Goal: Information Seeking & Learning: Learn about a topic

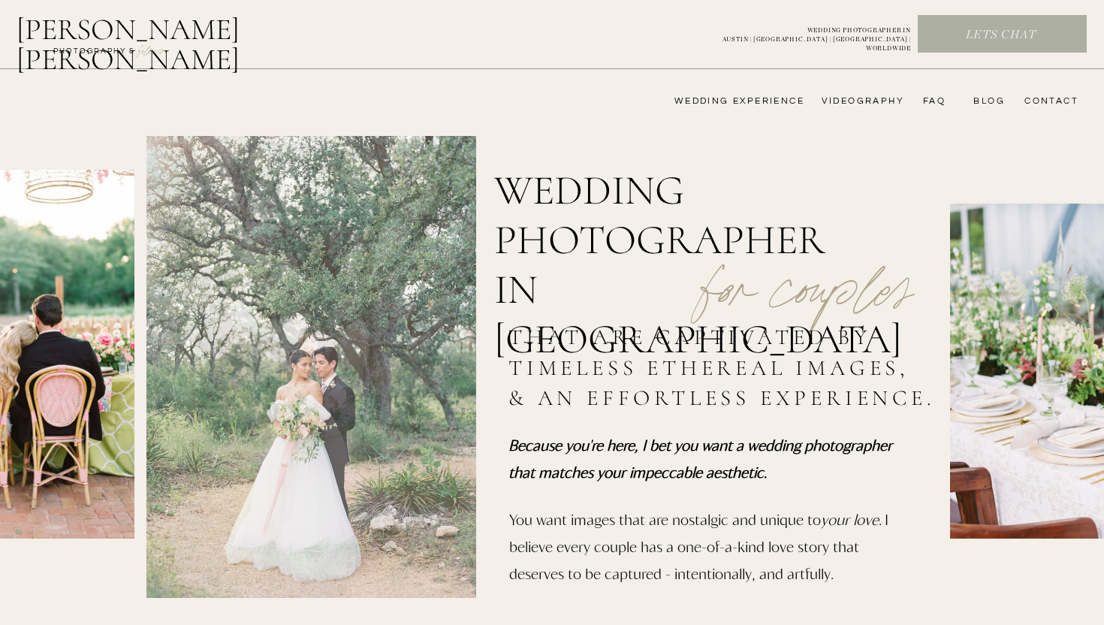
click at [766, 102] on nav "wedding experience" at bounding box center [729, 101] width 151 height 12
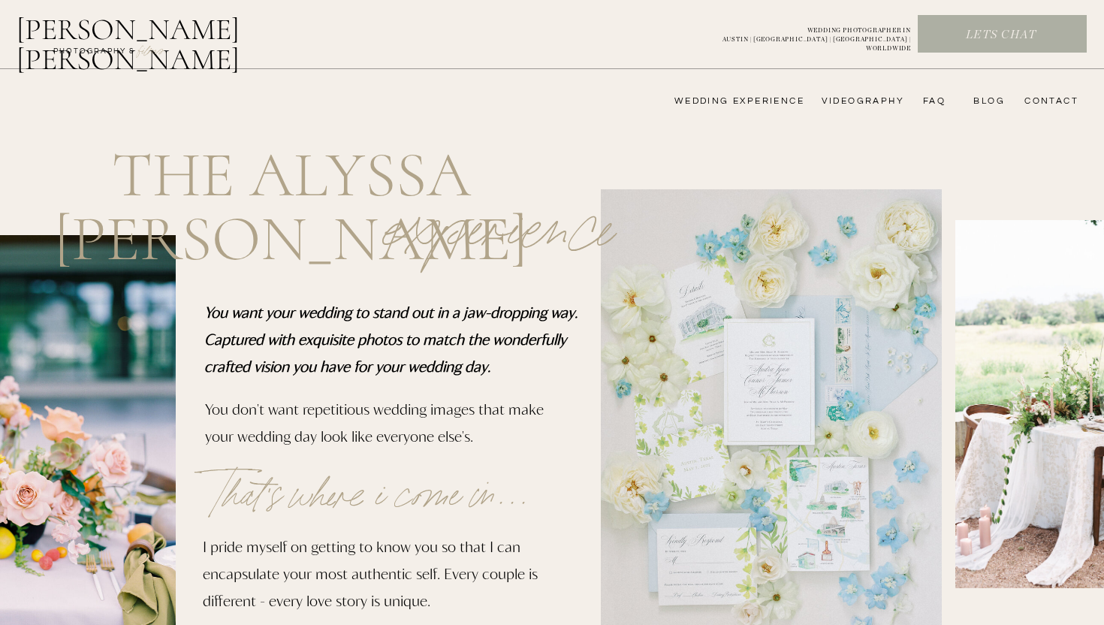
click at [746, 98] on nav "wedding experience" at bounding box center [729, 101] width 151 height 12
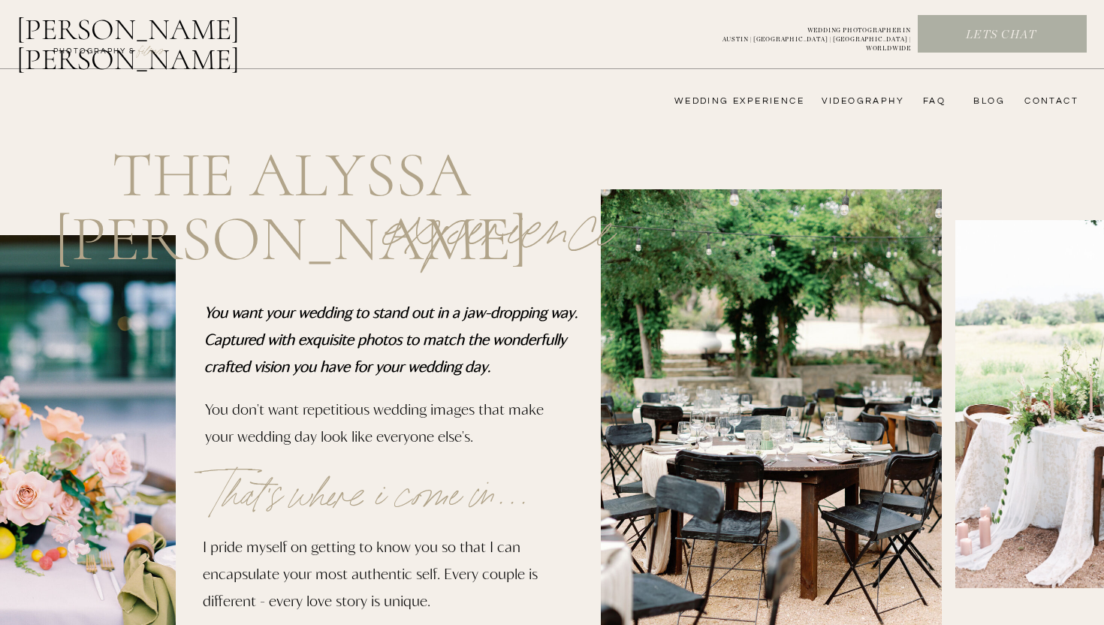
click at [745, 99] on nav "wedding experience" at bounding box center [729, 101] width 151 height 12
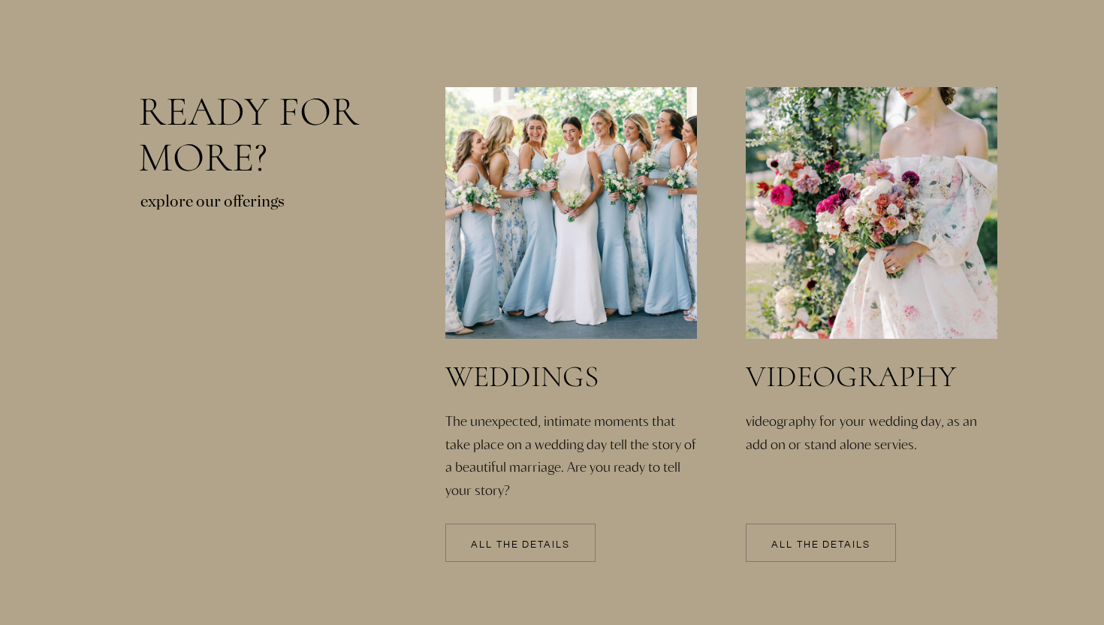
scroll to position [3121, 0]
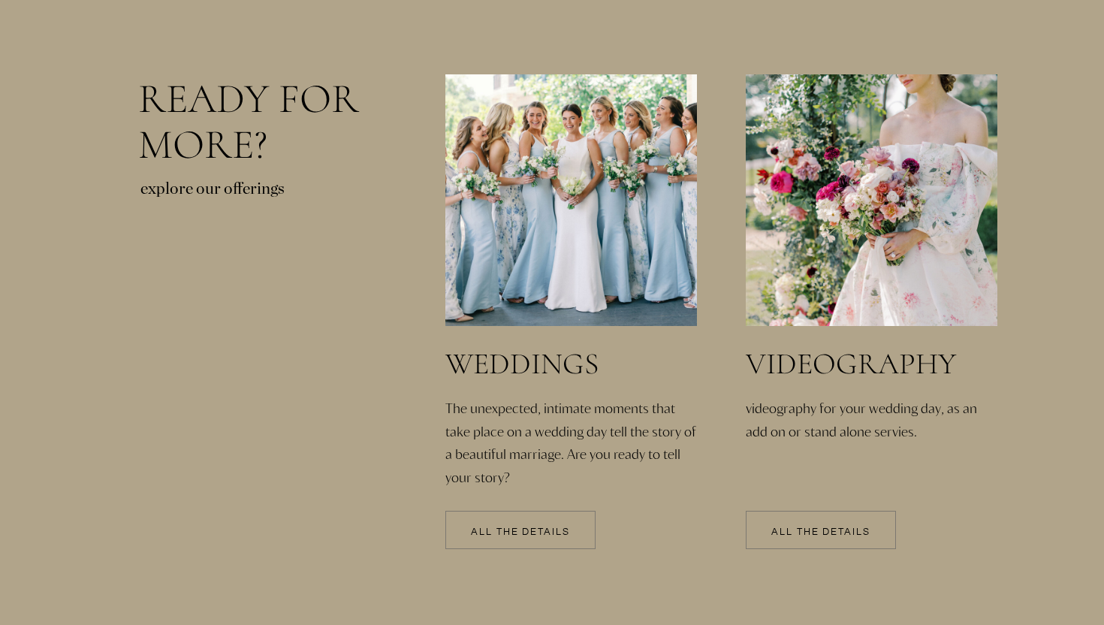
click at [547, 527] on p "All the details" at bounding box center [521, 532] width 150 height 11
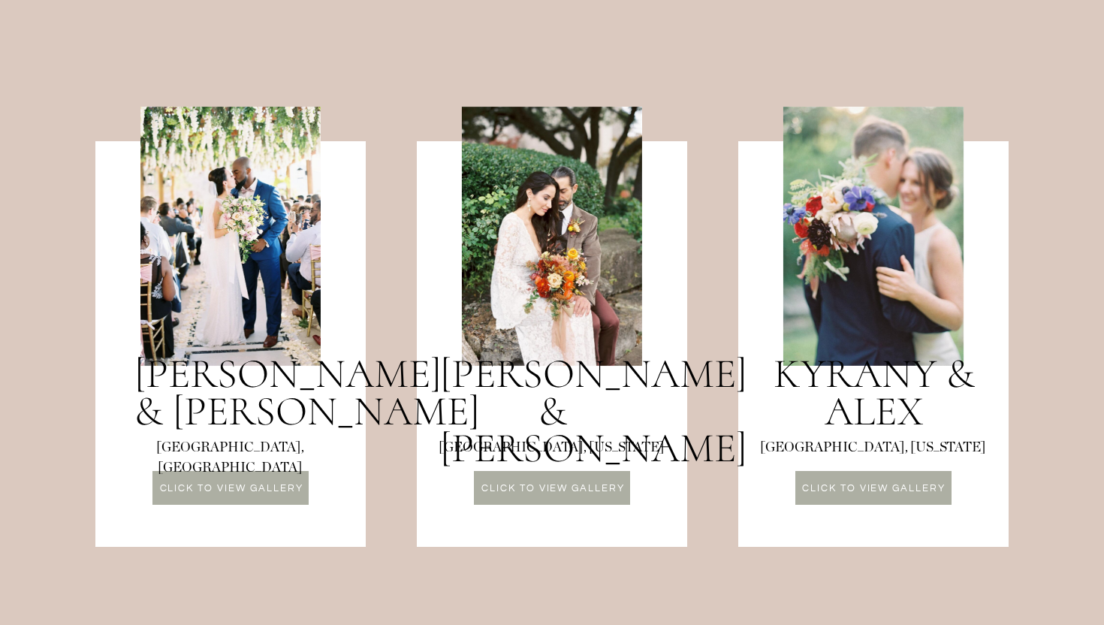
scroll to position [1313, 0]
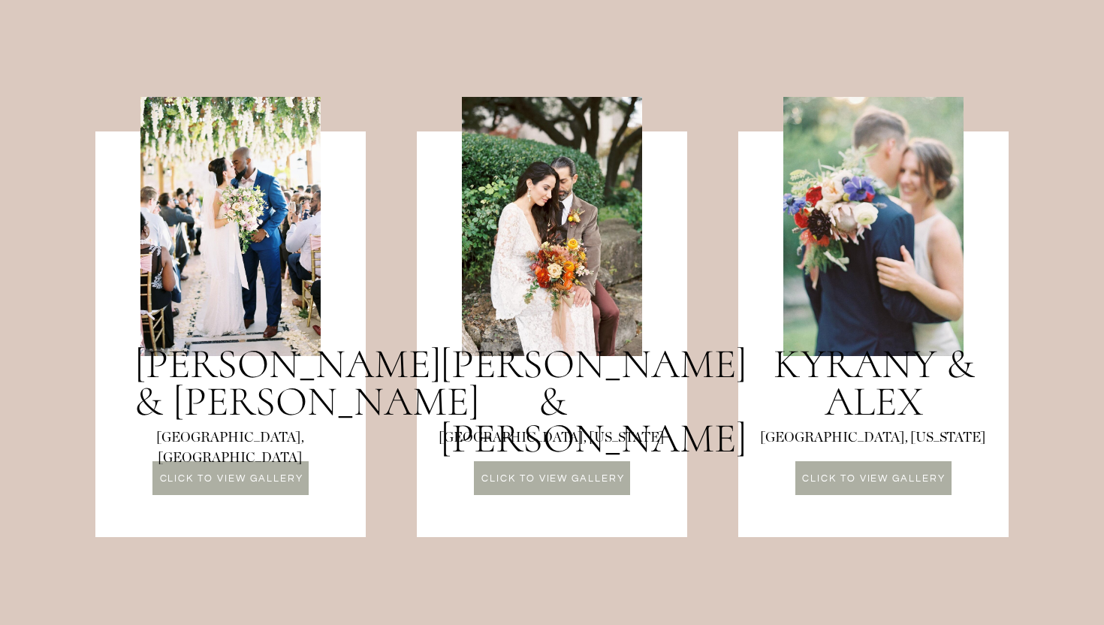
click at [233, 474] on p "Click to VIEW GALLERY" at bounding box center [231, 484] width 156 height 20
